Goal: Task Accomplishment & Management: Manage account settings

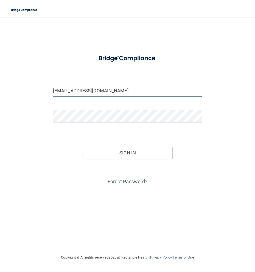
drag, startPoint x: 108, startPoint y: 92, endPoint x: 2, endPoint y: 103, distance: 105.9
click at [2, 102] on main "[EMAIL_ADDRESS][DOMAIN_NAME] Invalid email/password. You don't have permission …" at bounding box center [127, 145] width 255 height 254
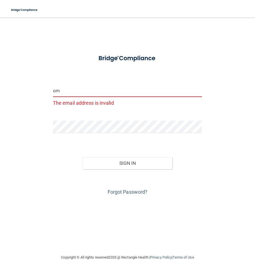
type input "m"
type input "[EMAIL_ADDRESS][DOMAIN_NAME]"
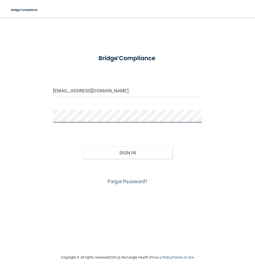
click at [37, 123] on div "[EMAIL_ADDRESS][DOMAIN_NAME] Invalid email/password. You don't have permission …" at bounding box center [127, 135] width 233 height 225
click at [83, 147] on button "Sign In" at bounding box center [127, 153] width 89 height 12
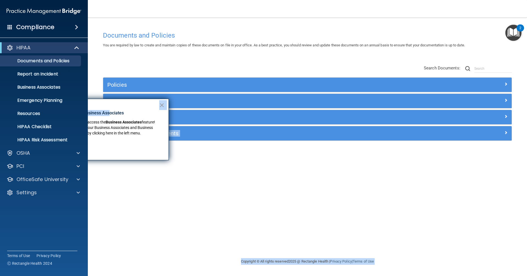
drag, startPoint x: 111, startPoint y: 106, endPoint x: 298, endPoint y: 114, distance: 187.3
click at [255, 114] on body "Compliance HIPAA Documents and Policies Report an Incident Business Associates …" at bounding box center [263, 138] width 527 height 276
click at [163, 105] on button "×" at bounding box center [161, 105] width 5 height 9
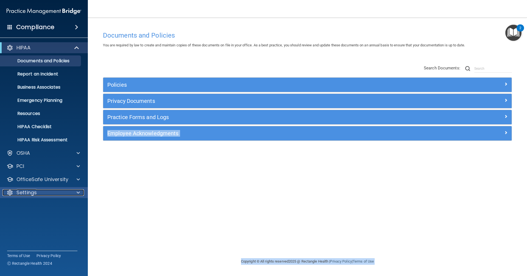
click at [70, 193] on div "Settings" at bounding box center [36, 192] width 68 height 7
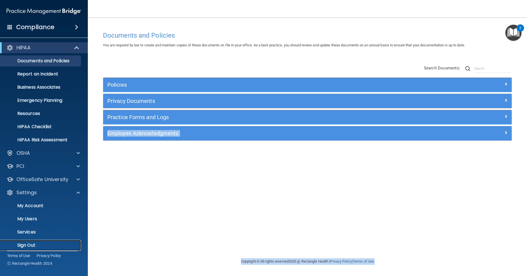
click at [43, 246] on p "Sign Out" at bounding box center [41, 245] width 75 height 5
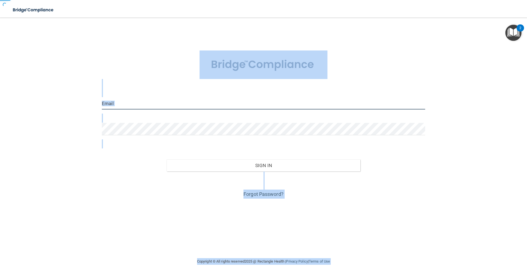
type input "[EMAIL_ADDRESS][DOMAIN_NAME]"
